Goal: Information Seeking & Learning: Learn about a topic

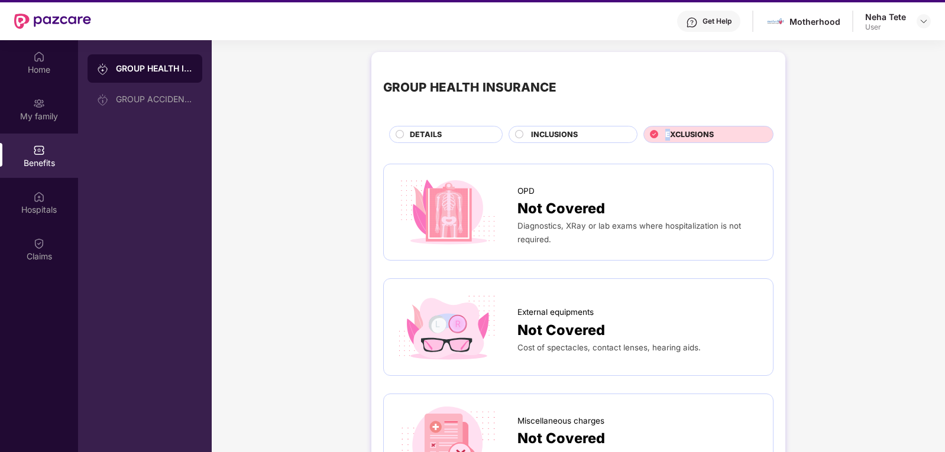
scroll to position [7, 0]
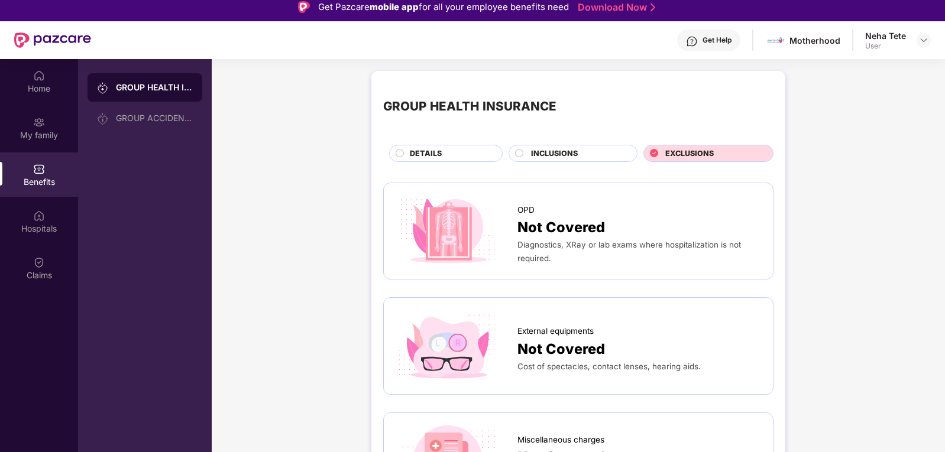
click at [888, 40] on div "Neha Tete" at bounding box center [885, 35] width 41 height 11
click at [911, 38] on div "Neha Tete User" at bounding box center [898, 40] width 66 height 21
click at [923, 38] on img at bounding box center [923, 39] width 9 height 9
click at [819, 66] on div "Logout" at bounding box center [868, 68] width 154 height 23
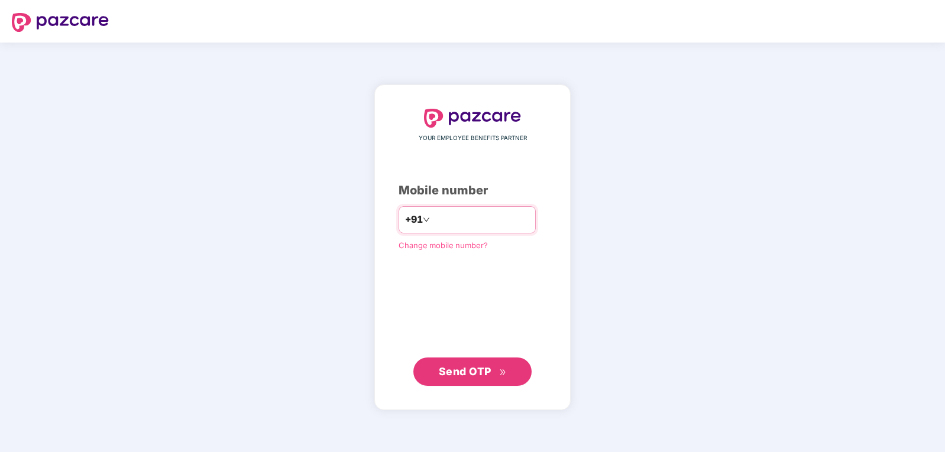
click at [496, 215] on input "number" at bounding box center [480, 220] width 97 height 19
type input "**********"
click at [457, 359] on button "Send OTP" at bounding box center [472, 371] width 118 height 28
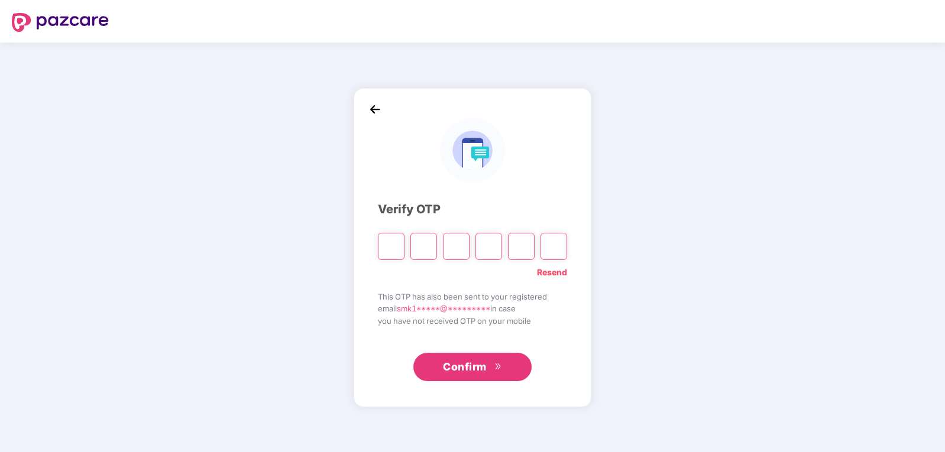
type input "*"
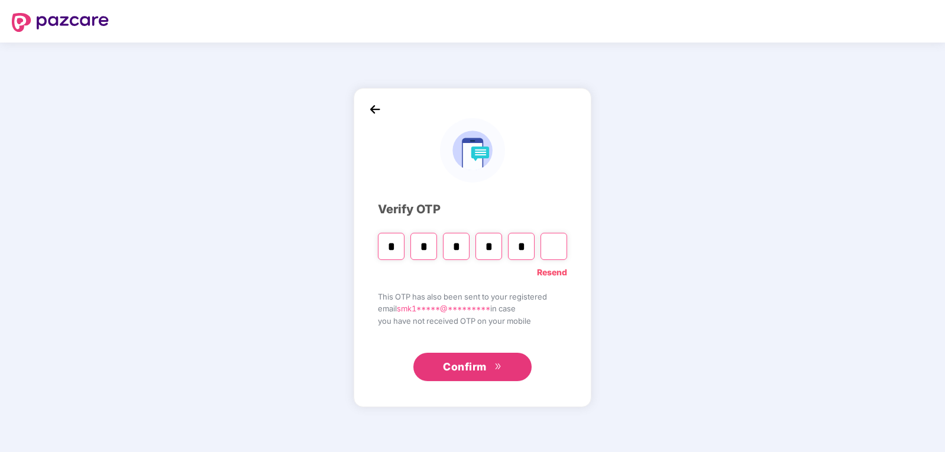
type input "*"
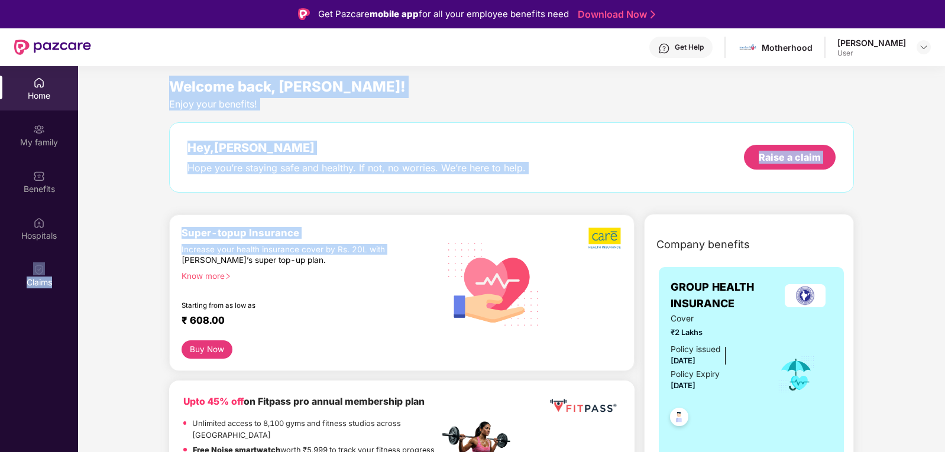
drag, startPoint x: 25, startPoint y: 254, endPoint x: 234, endPoint y: 268, distance: 208.6
click at [222, 266] on div "Home My family Benefits Hospitals Claims Welcome back, [PERSON_NAME]! Enjoy you…" at bounding box center [472, 292] width 945 height 452
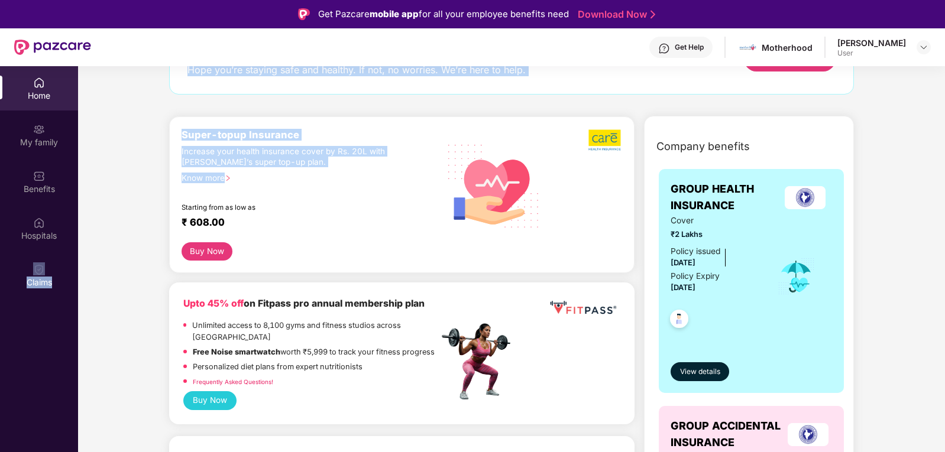
scroll to position [237, 0]
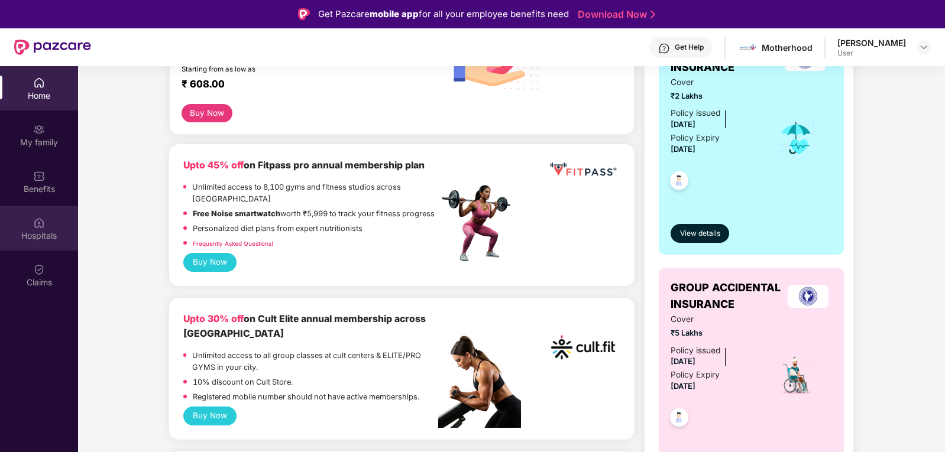
click at [25, 244] on div "Hospitals" at bounding box center [39, 228] width 78 height 44
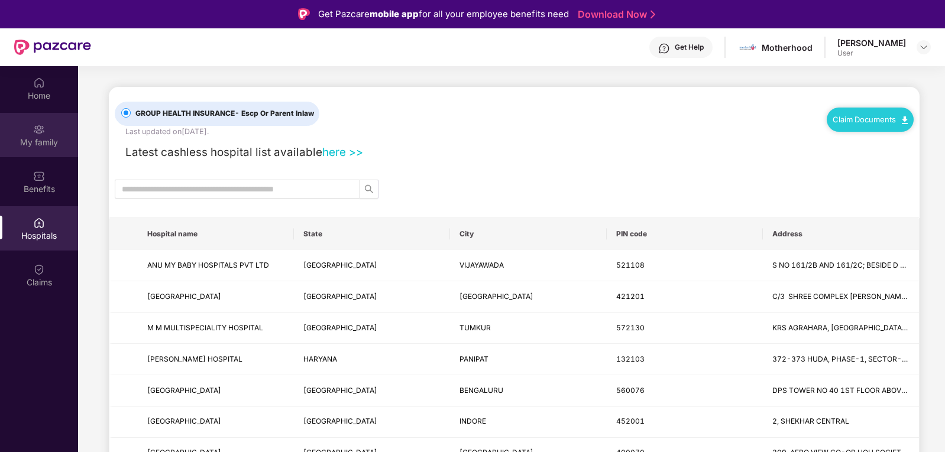
click at [42, 137] on div "My family" at bounding box center [39, 143] width 78 height 12
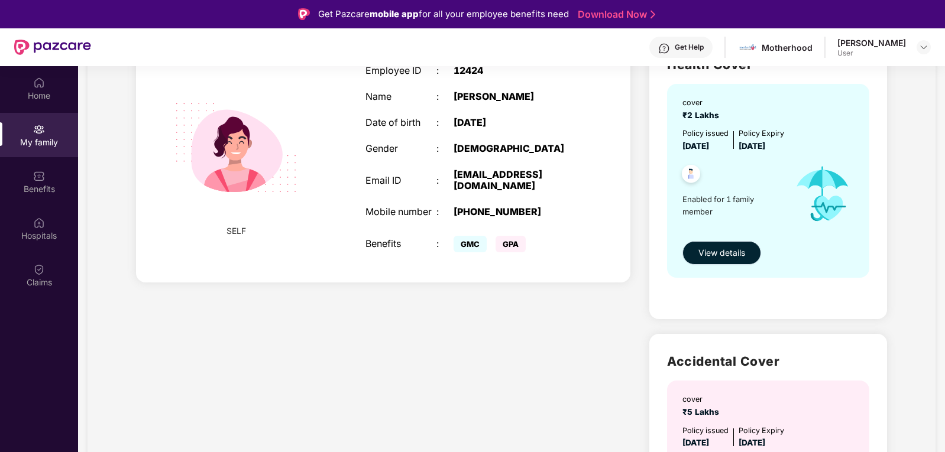
scroll to position [140, 0]
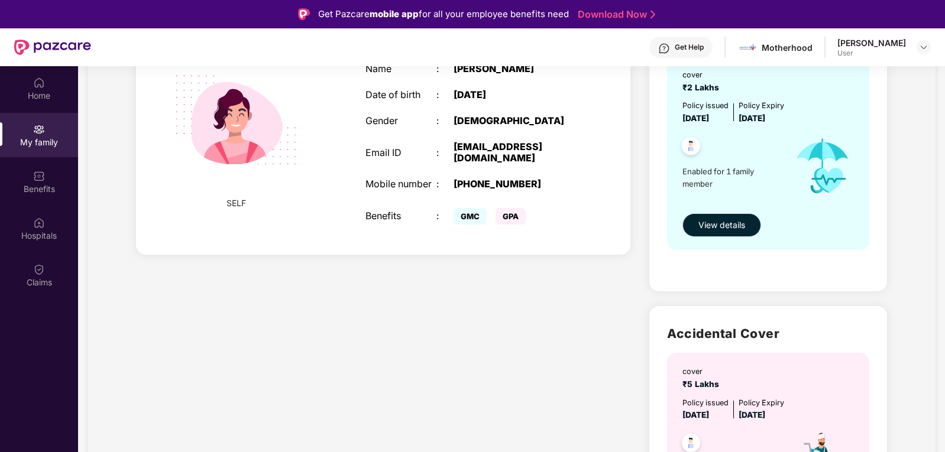
click at [703, 233] on button "View details" at bounding box center [721, 225] width 79 height 24
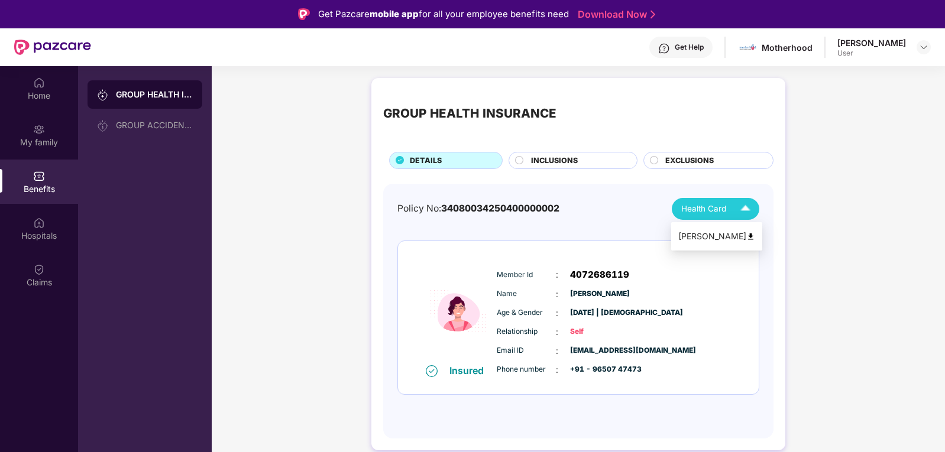
click at [709, 205] on span "Health Card" at bounding box center [703, 209] width 45 height 12
click at [711, 241] on div "[PERSON_NAME]" at bounding box center [716, 236] width 77 height 13
click at [539, 160] on span "INCLUSIONS" at bounding box center [554, 161] width 47 height 12
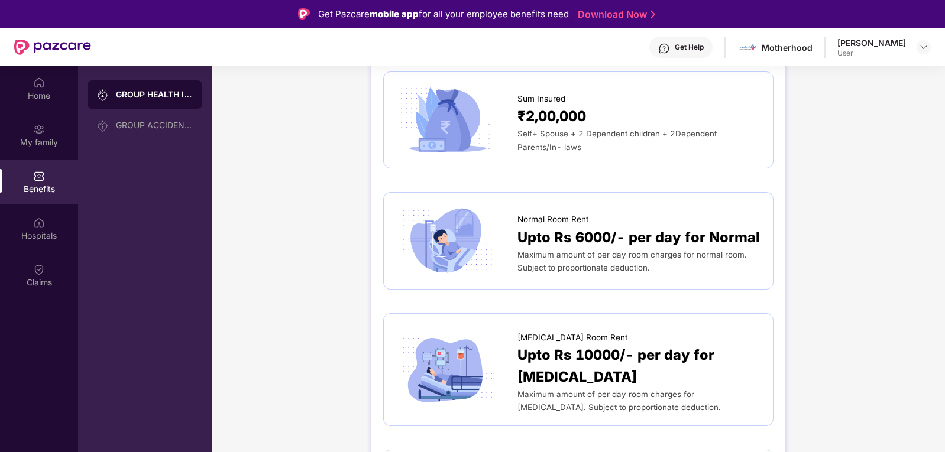
scroll to position [59, 0]
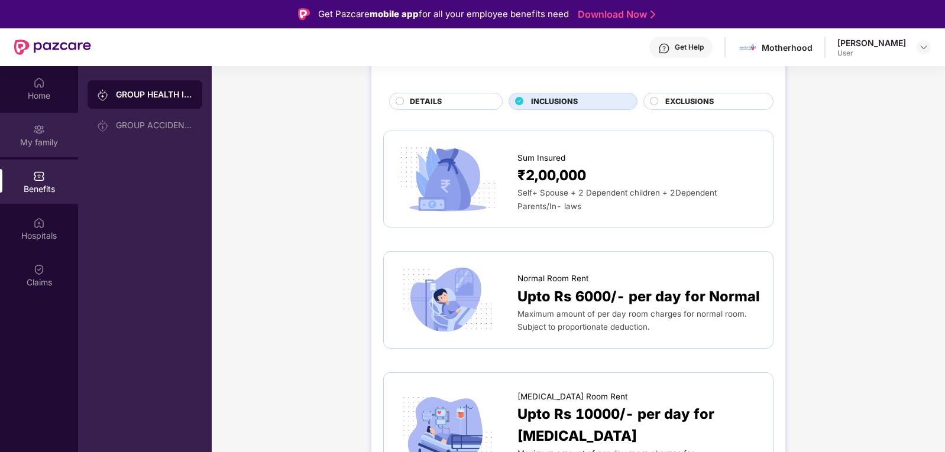
click at [17, 154] on div "My family" at bounding box center [39, 135] width 78 height 44
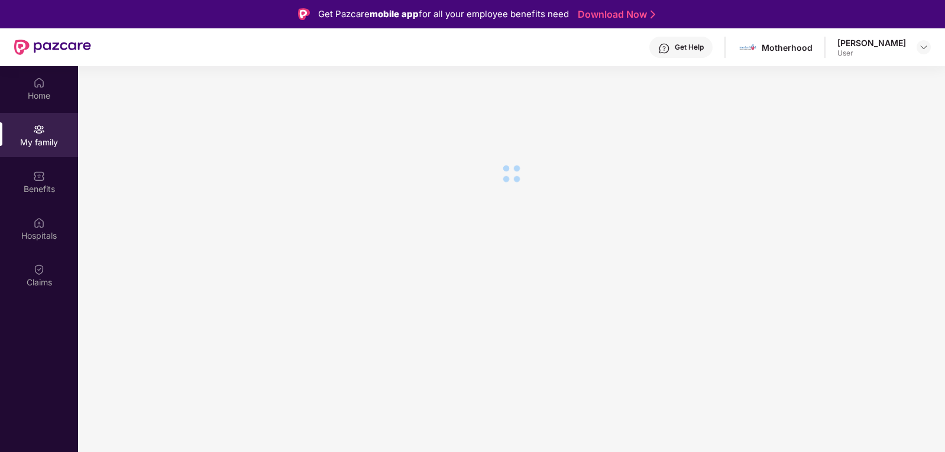
scroll to position [0, 0]
click at [25, 135] on div "My family" at bounding box center [39, 135] width 78 height 44
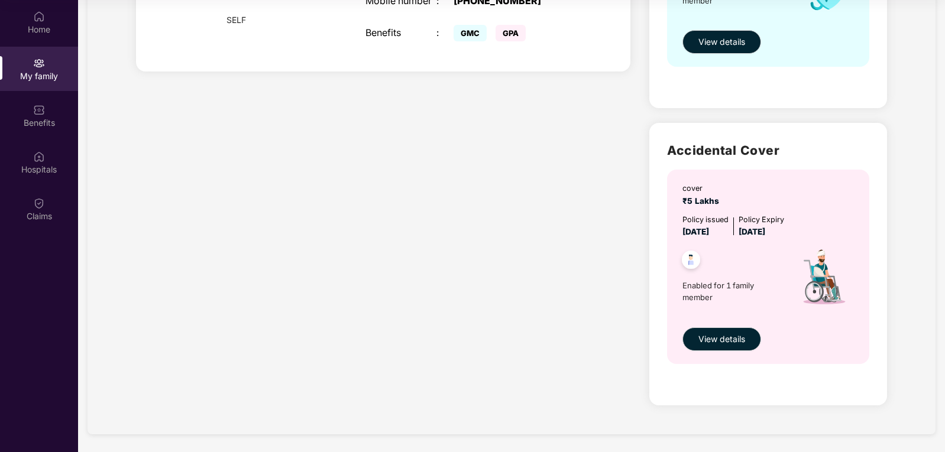
scroll to position [258, 0]
click at [721, 342] on span "View details" at bounding box center [721, 338] width 47 height 13
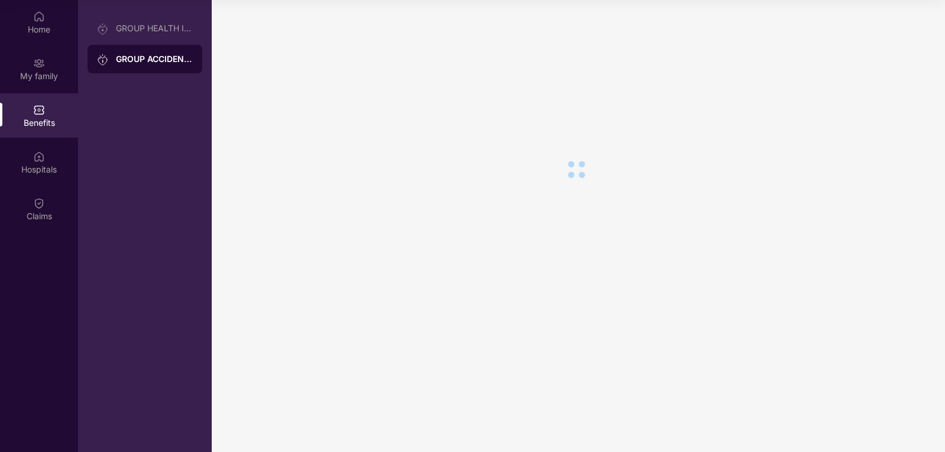
scroll to position [0, 0]
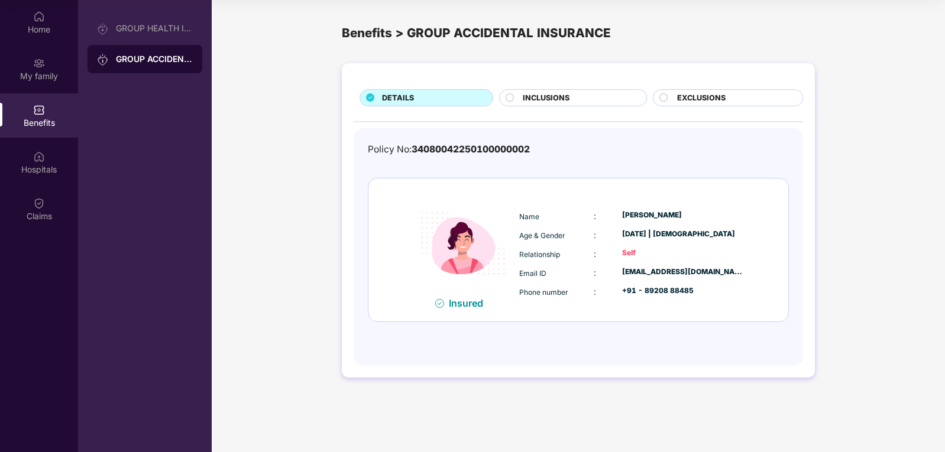
click at [542, 98] on span "INCLUSIONS" at bounding box center [546, 98] width 47 height 12
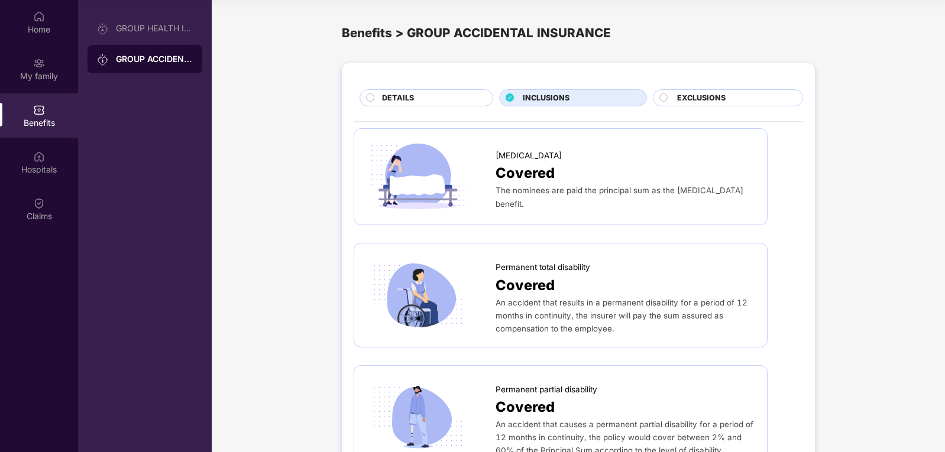
click at [695, 98] on span "EXCLUSIONS" at bounding box center [701, 98] width 48 height 12
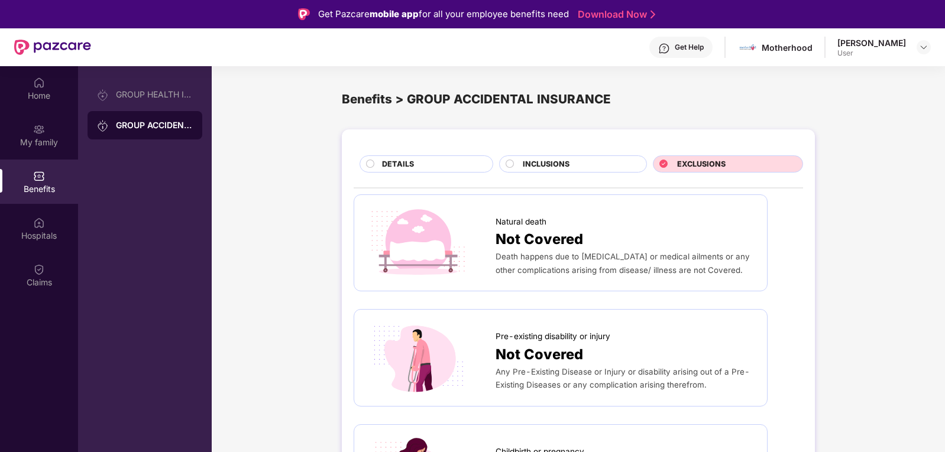
click at [417, 168] on div "DETAILS" at bounding box center [431, 165] width 111 height 14
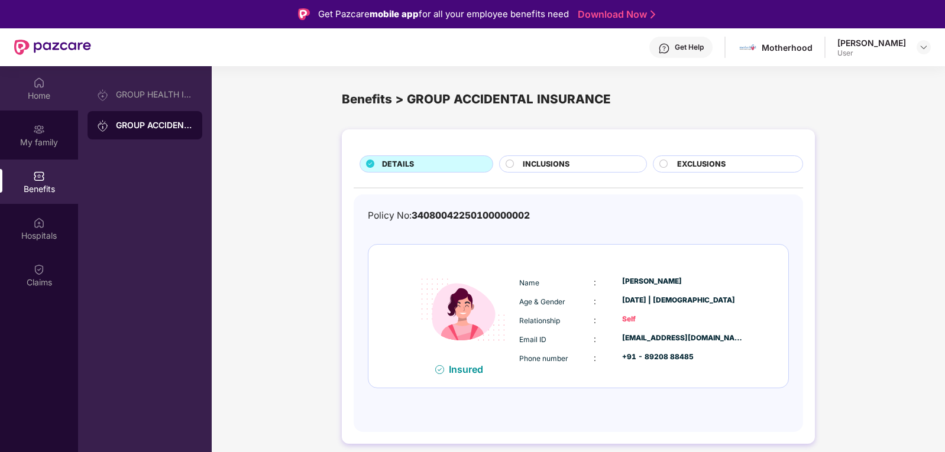
click at [19, 90] on div "Home" at bounding box center [39, 96] width 78 height 12
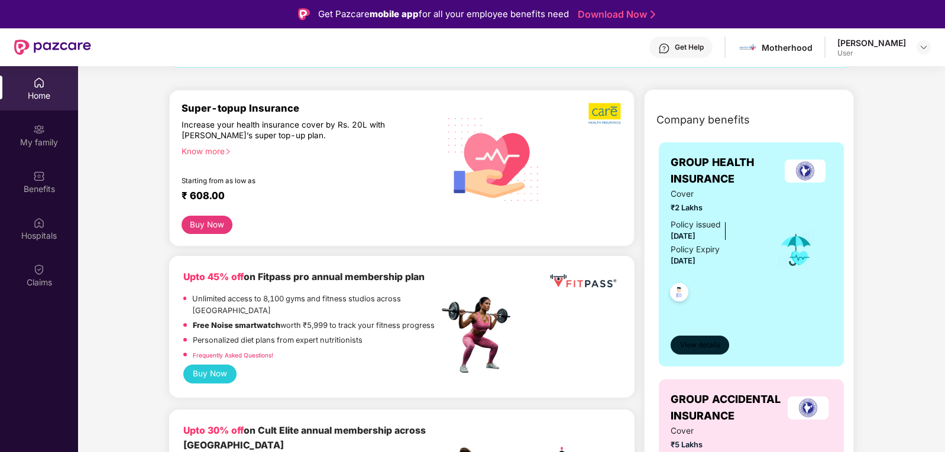
scroll to position [118, 0]
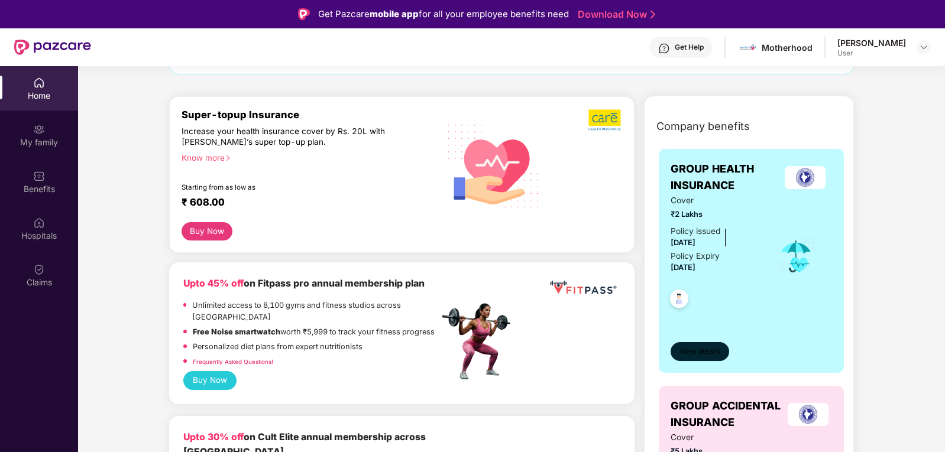
click at [698, 342] on button "View details" at bounding box center [700, 351] width 59 height 19
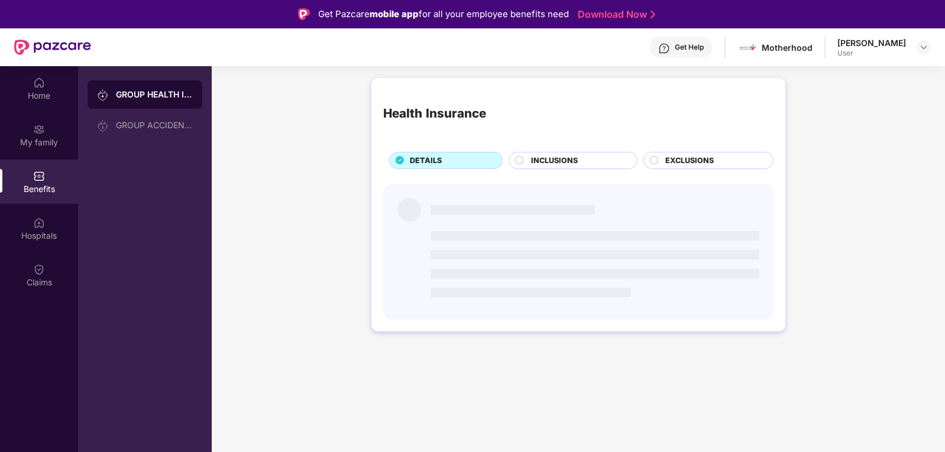
scroll to position [0, 0]
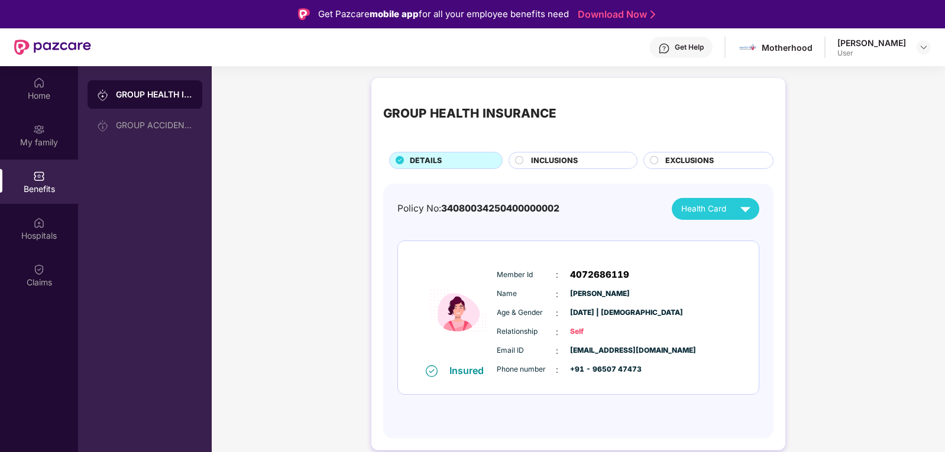
click at [562, 160] on span "INCLUSIONS" at bounding box center [554, 161] width 47 height 12
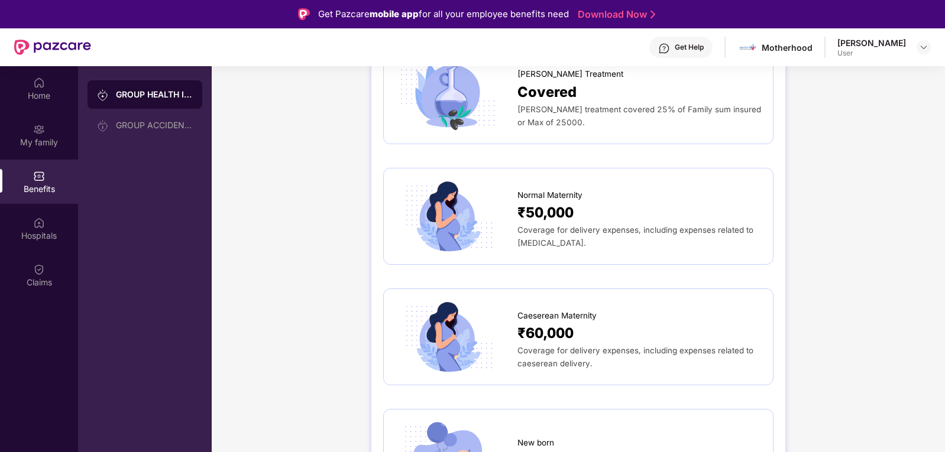
scroll to position [1419, 0]
